Goal: Transaction & Acquisition: Purchase product/service

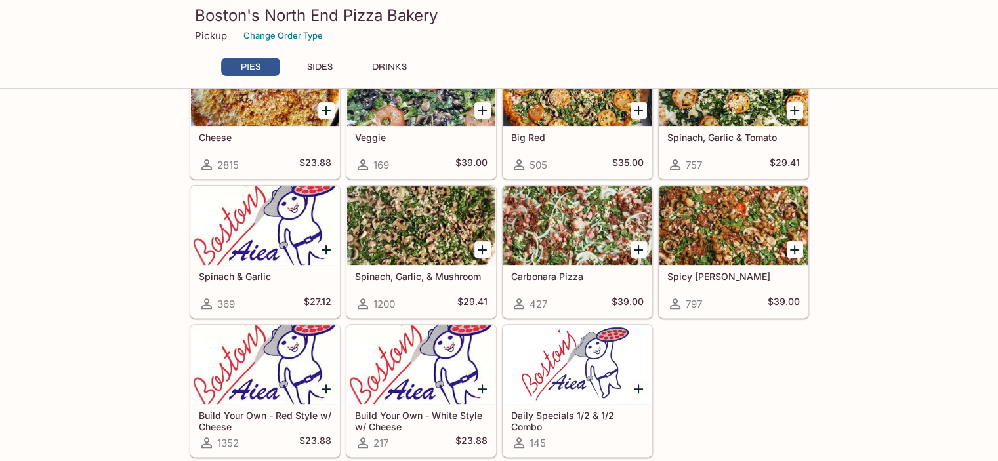
scroll to position [394, 0]
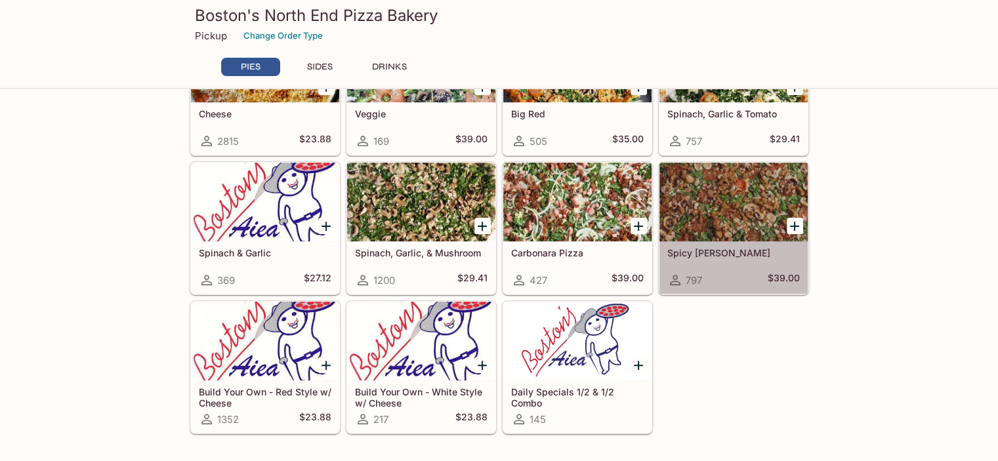
click at [716, 215] on div at bounding box center [733, 202] width 148 height 79
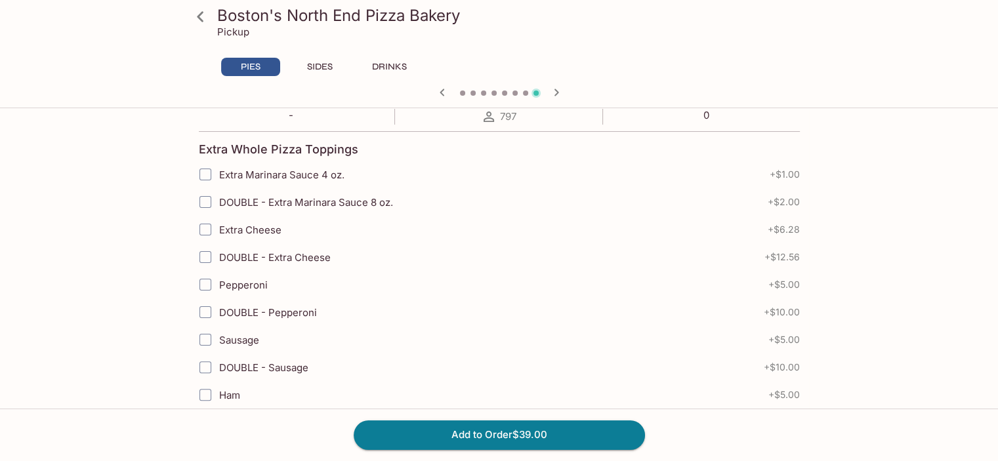
scroll to position [328, 0]
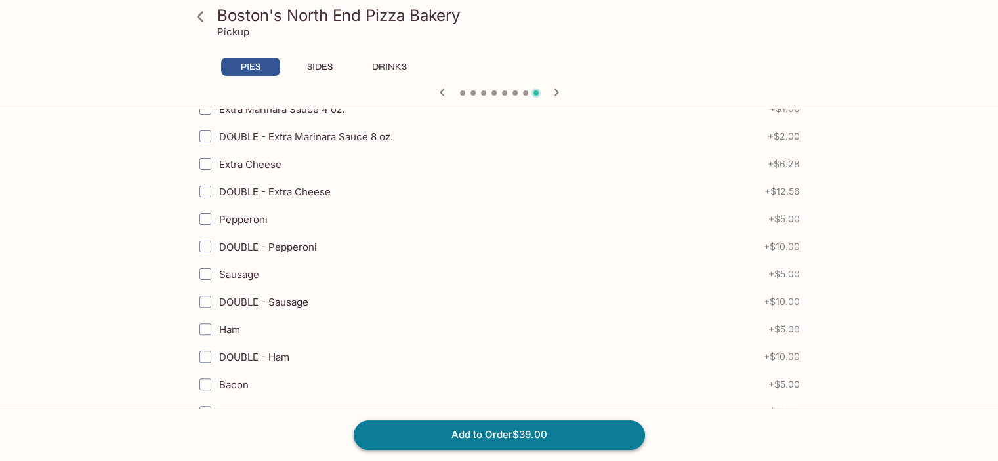
click at [462, 435] on button "Add to Order $39.00" at bounding box center [499, 434] width 291 height 29
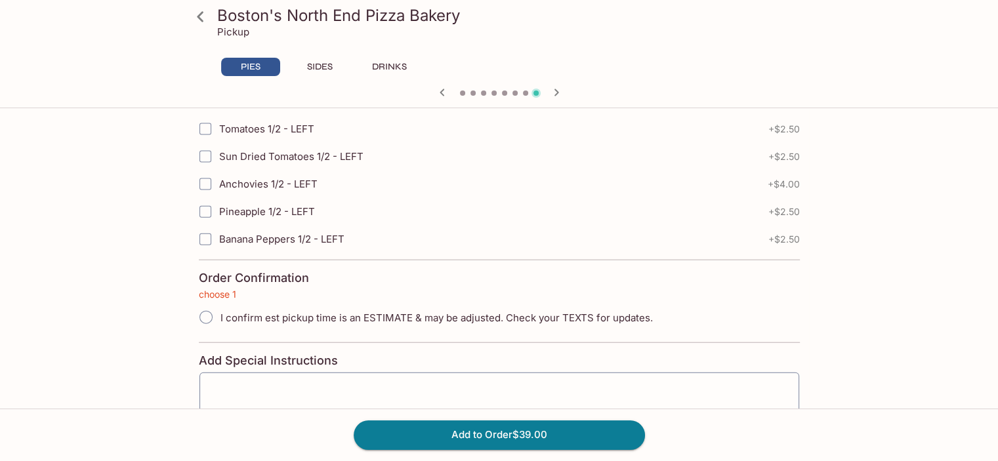
scroll to position [2849, 0]
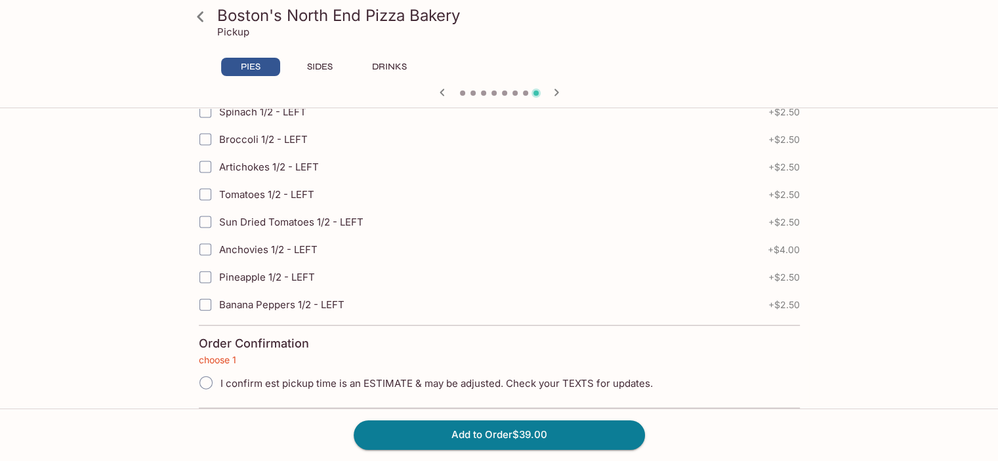
click at [201, 369] on input "I confirm est pickup time is an ESTIMATE & may be adjusted. Check your TEXTS fo…" at bounding box center [206, 383] width 28 height 28
radio input "true"
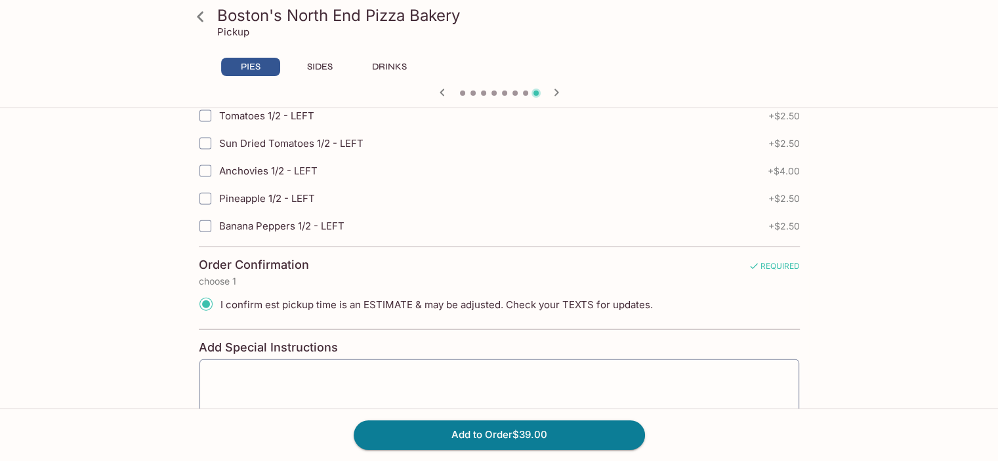
scroll to position [2951, 0]
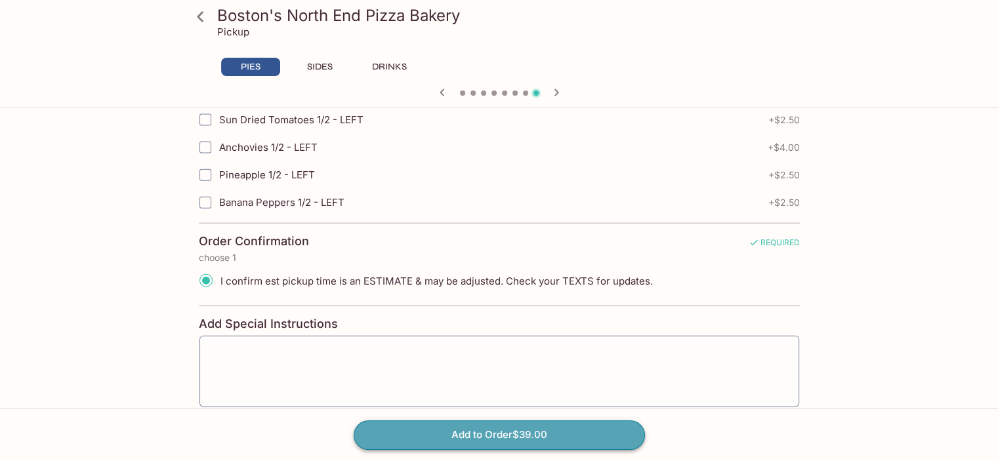
click at [455, 437] on button "Add to Order $39.00" at bounding box center [499, 434] width 291 height 29
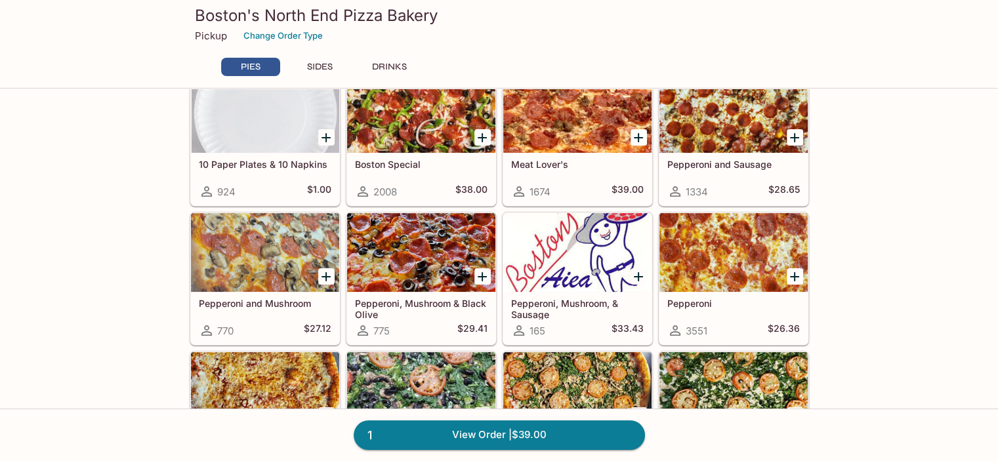
scroll to position [66, 0]
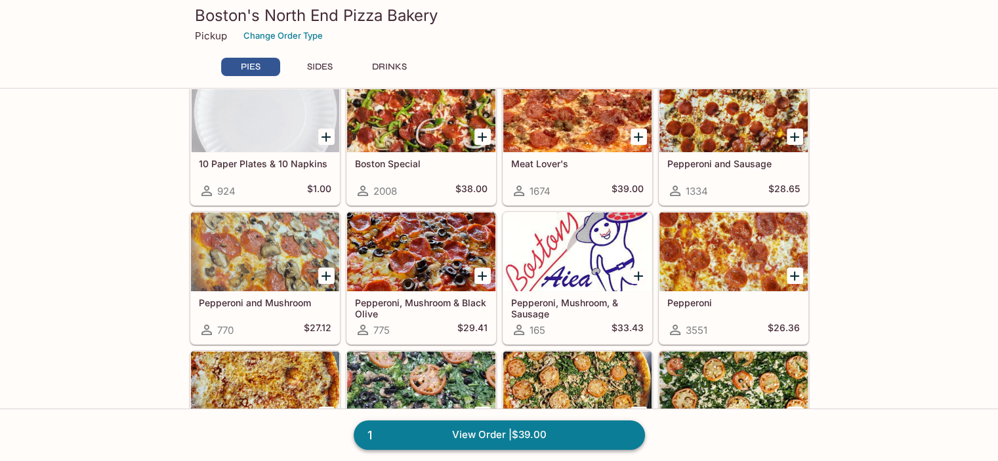
click at [422, 441] on link "1 View Order | $39.00" at bounding box center [499, 434] width 291 height 29
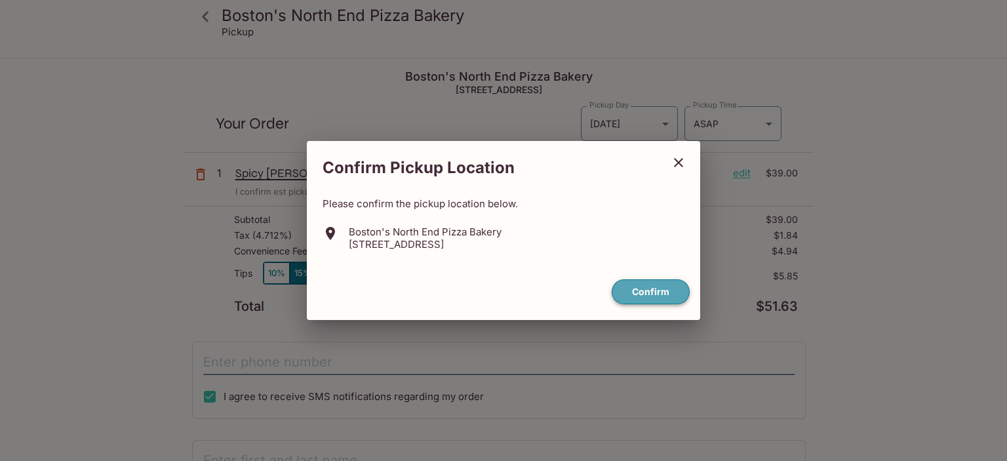
click at [647, 298] on button "Confirm" at bounding box center [651, 292] width 78 height 26
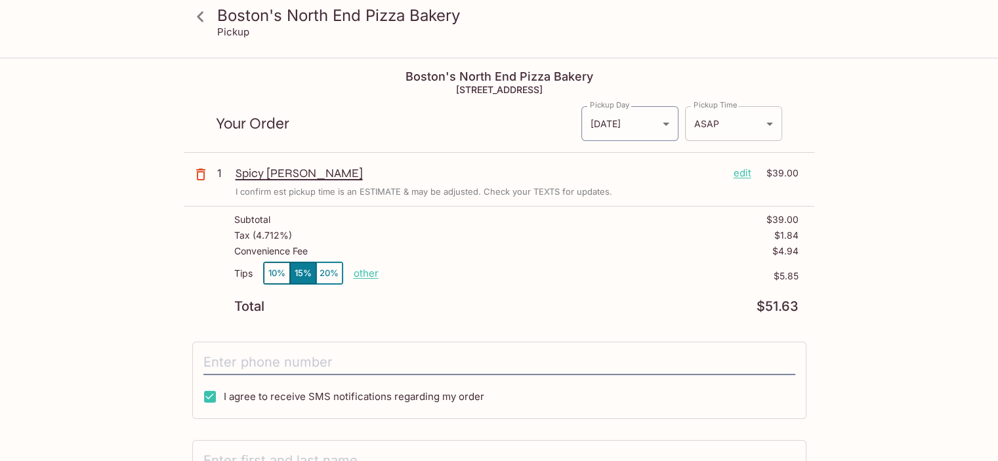
click at [757, 123] on body "Boston's North End Pizza Bakery Pickup Boston's North End Pizza Bakery [STREET_…" at bounding box center [499, 289] width 998 height 461
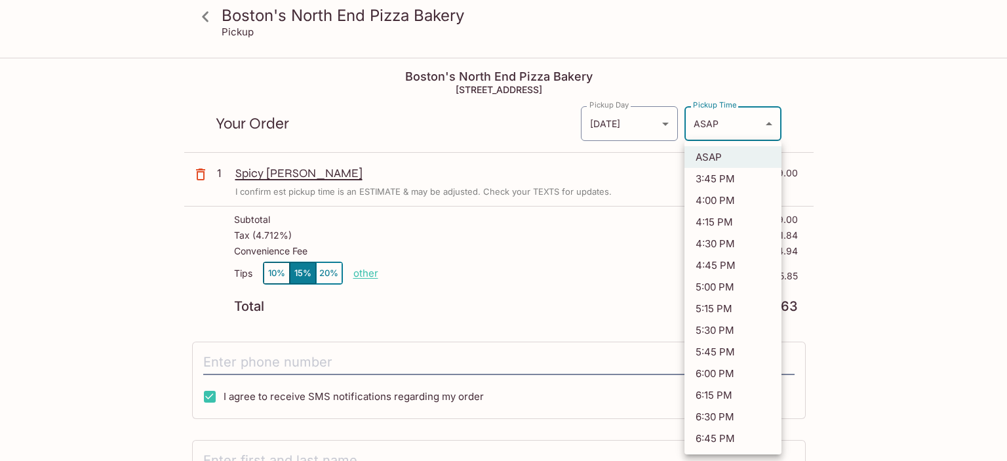
click at [735, 176] on li "3:45 PM" at bounding box center [733, 179] width 97 height 22
type input "[DATE]T01:45:37.000000Z"
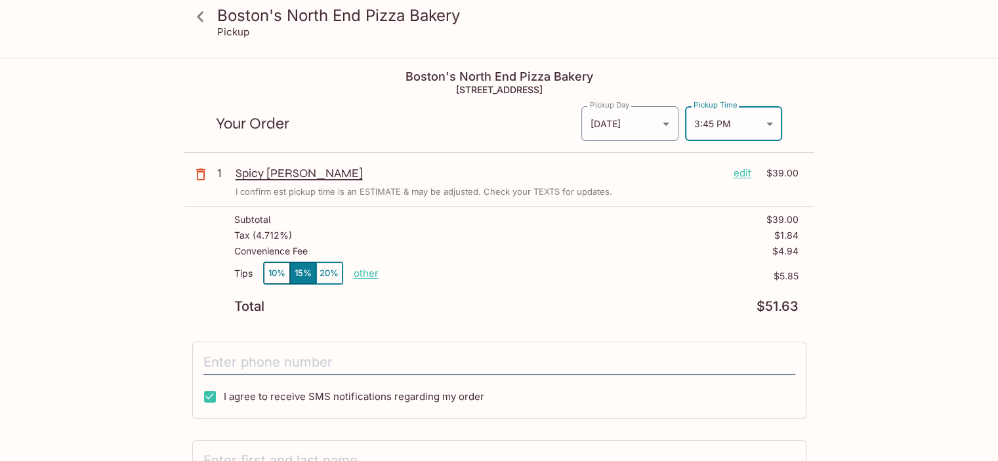
click at [327, 277] on button "20%" at bounding box center [329, 273] width 26 height 22
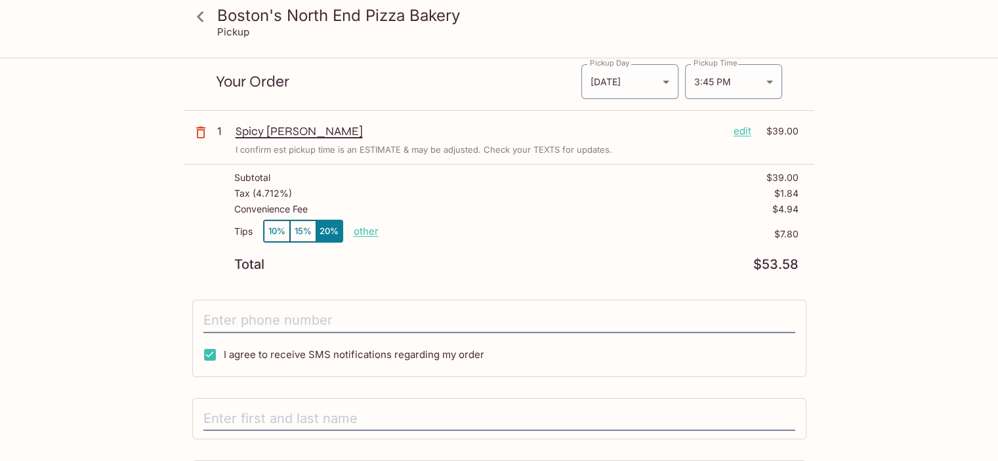
scroll to position [66, 0]
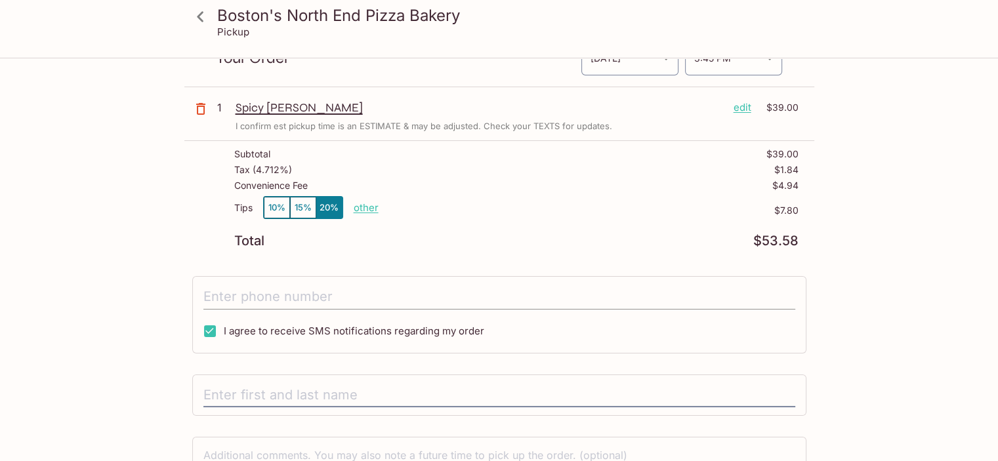
click at [293, 289] on input "tel" at bounding box center [499, 297] width 592 height 25
type input "[PHONE_NUMBER]"
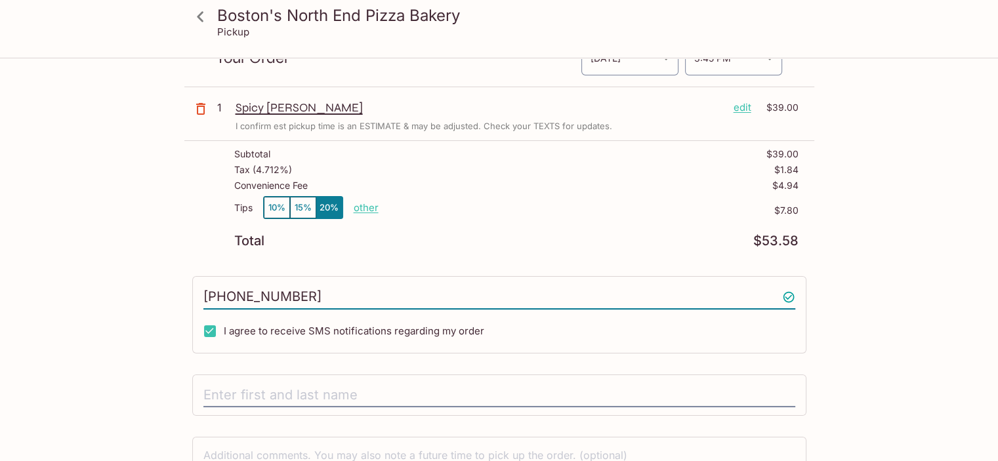
click at [106, 330] on div "Boston's North End Pizza Bakery Pickup Boston's North End Pizza Bakery [STREET_…" at bounding box center [499, 275] width 840 height 565
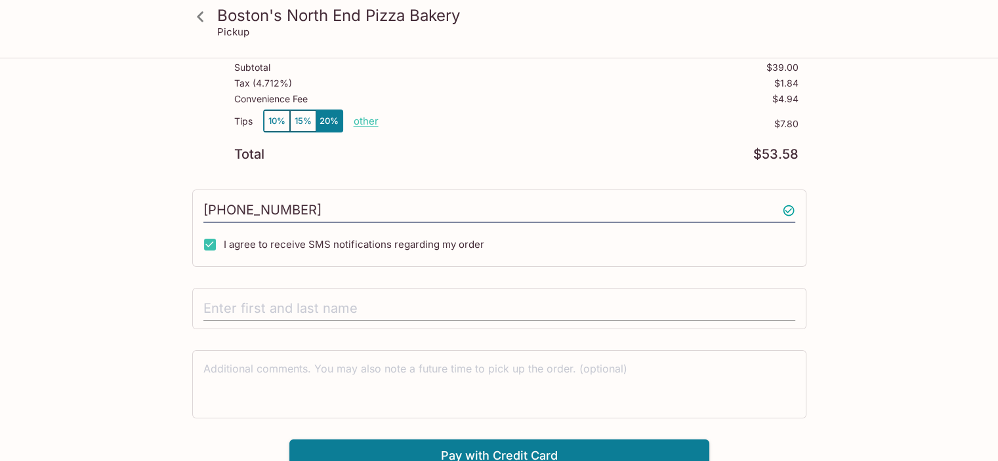
scroll to position [160, 0]
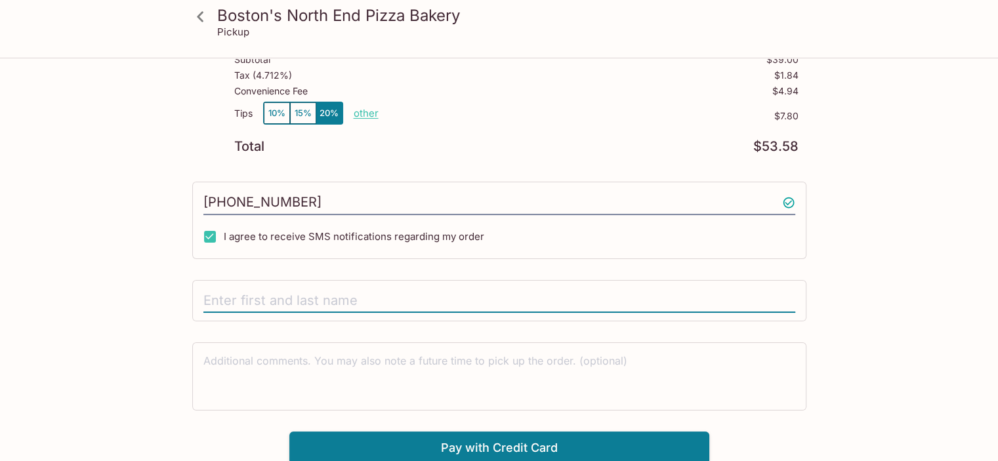
click at [232, 295] on input "text" at bounding box center [499, 301] width 592 height 25
type input "[PERSON_NAME]"
click at [126, 237] on div "Boston's North End Pizza Bakery Pickup Boston's North End Pizza Bakery [STREET_…" at bounding box center [499, 181] width 840 height 565
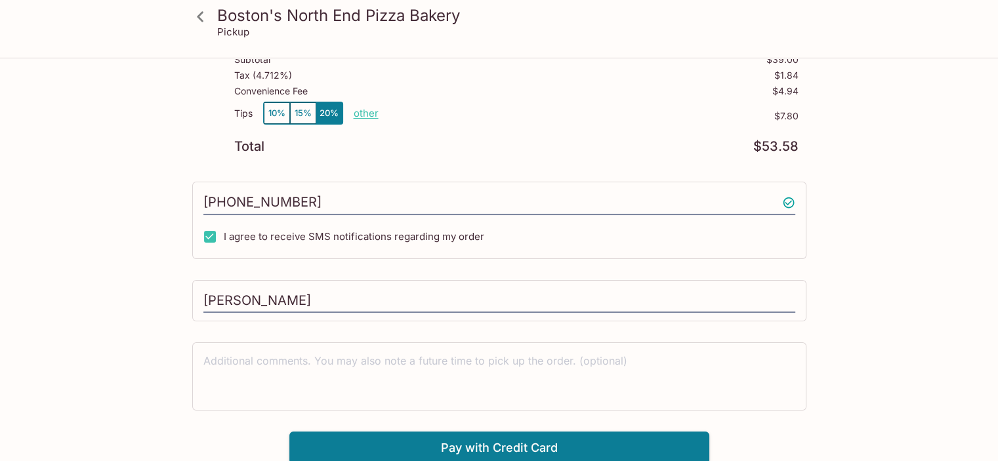
click at [131, 287] on div "Boston's North End Pizza Bakery Pickup Boston's North End Pizza Bakery [STREET_…" at bounding box center [499, 181] width 840 height 565
click at [470, 440] on button "Pay with Credit Card" at bounding box center [499, 448] width 420 height 33
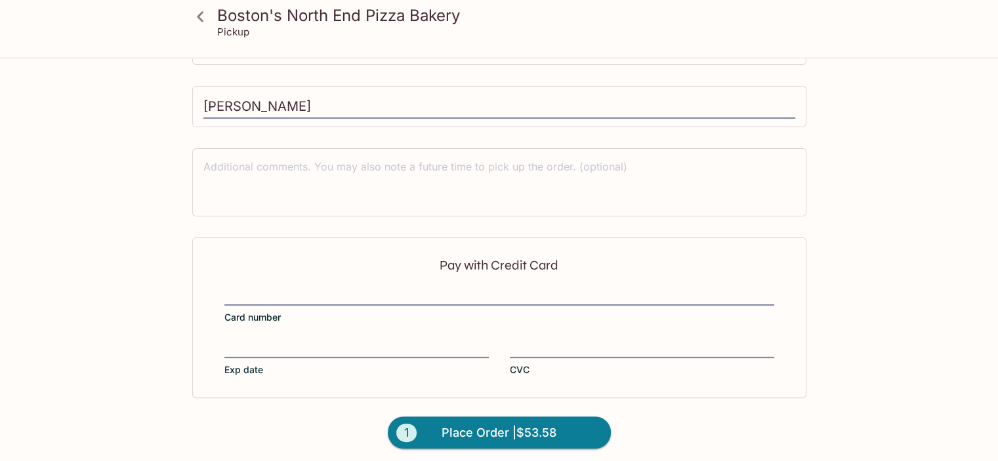
scroll to position [357, 0]
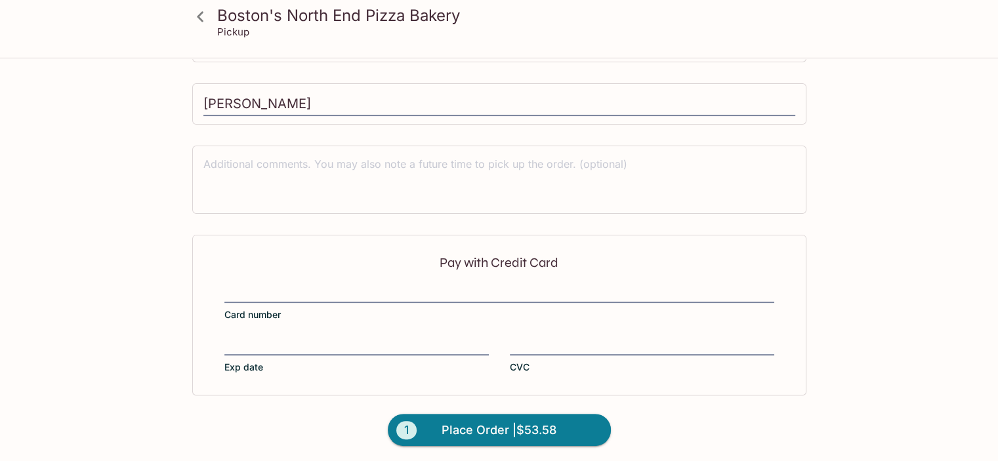
click at [361, 285] on div at bounding box center [499, 294] width 550 height 18
click at [361, 285] on input "Card number" at bounding box center [499, 285] width 550 height 1
click at [472, 429] on span "Place Order | $53.58" at bounding box center [498, 430] width 115 height 21
